Goal: Task Accomplishment & Management: Manage account settings

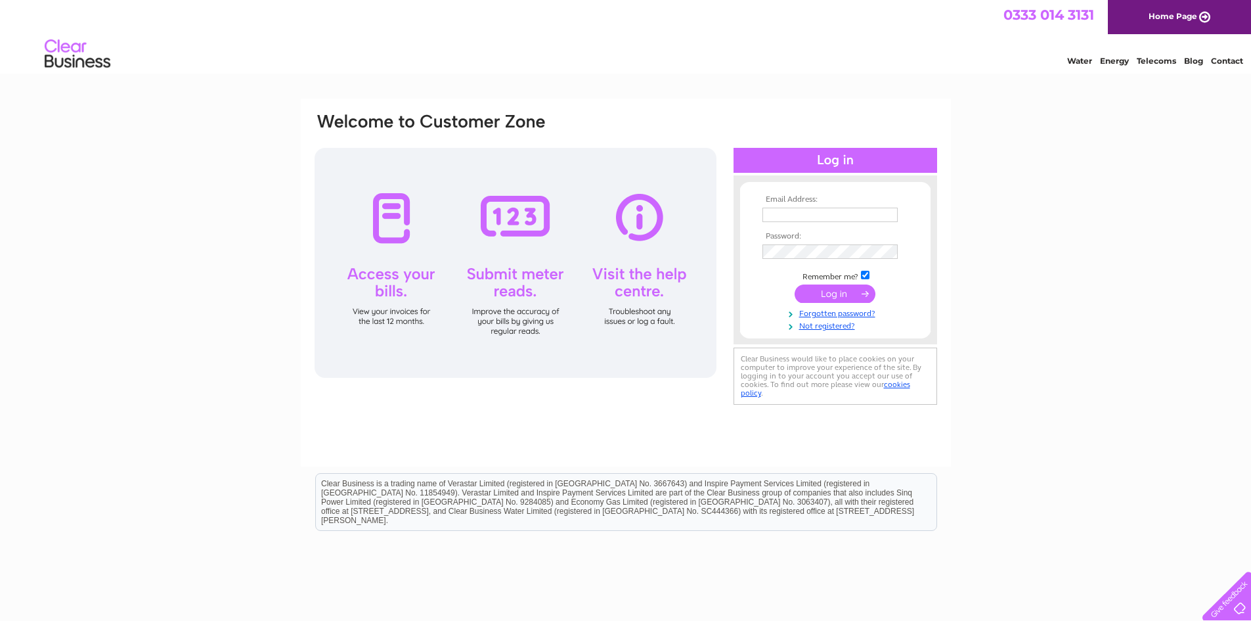
type input "andycandlermotorengineers@gmail.com"
click at [817, 299] on input "submit" at bounding box center [835, 293] width 81 height 18
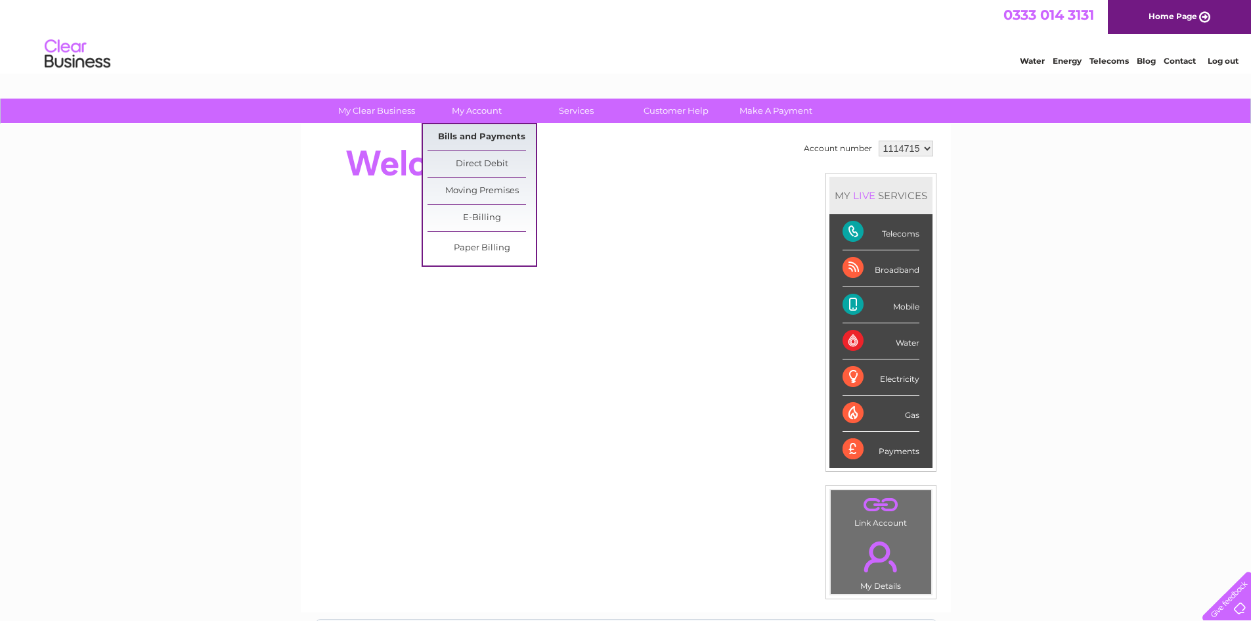
click at [466, 135] on link "Bills and Payments" at bounding box center [481, 137] width 108 height 26
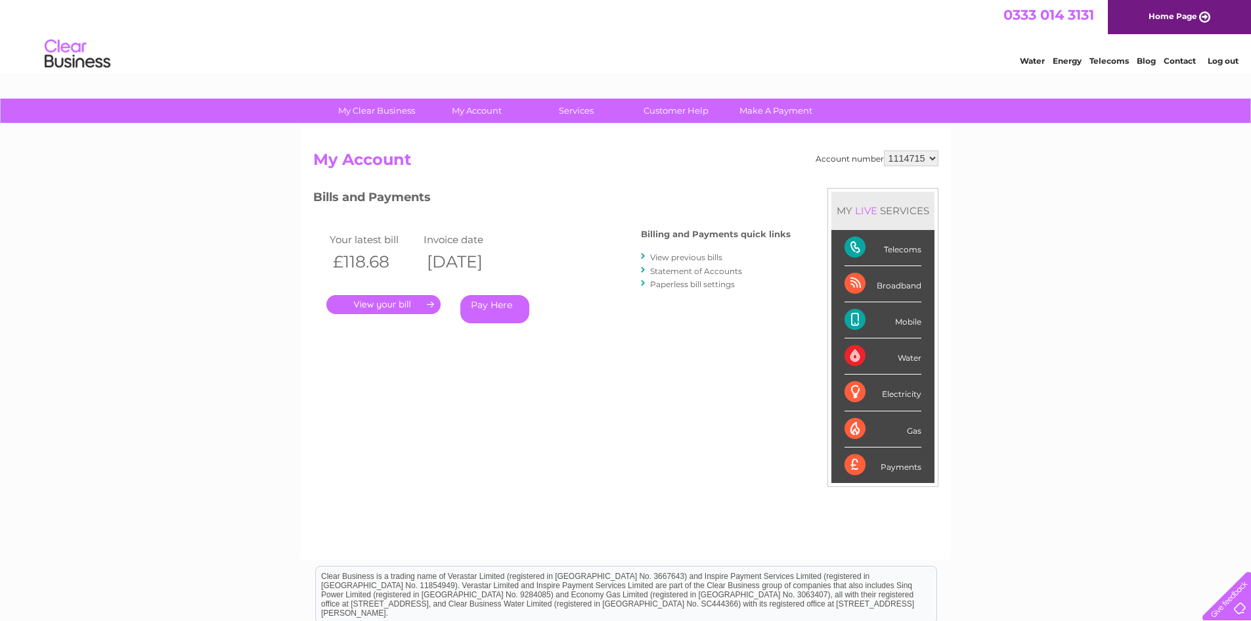
click at [385, 308] on link "." at bounding box center [383, 304] width 114 height 19
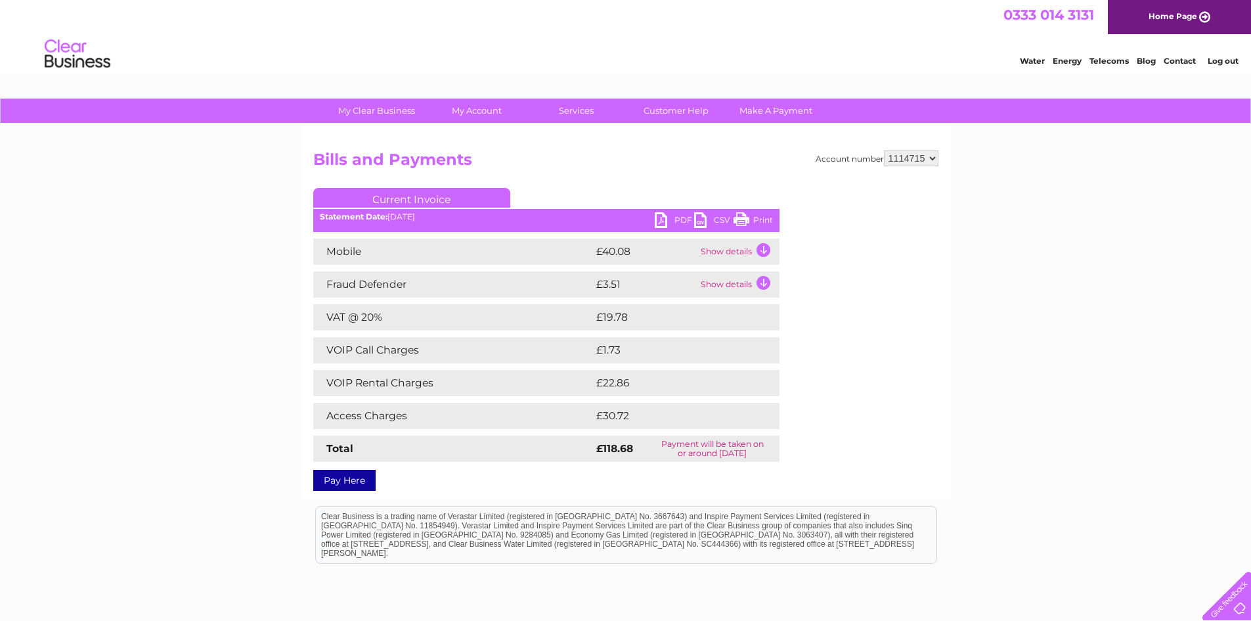
click at [774, 212] on ul "Current Invoice" at bounding box center [546, 200] width 466 height 24
click at [760, 216] on link "Print" at bounding box center [753, 221] width 39 height 19
